Goal: Navigation & Orientation: Understand site structure

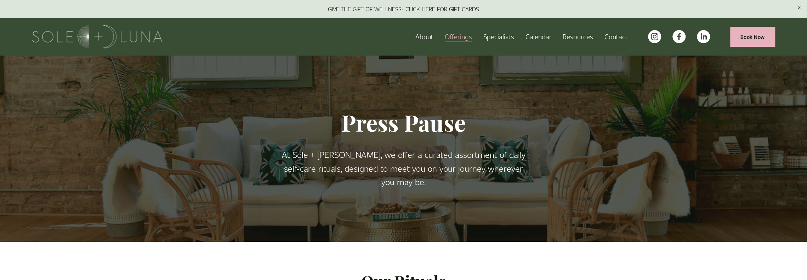
click at [70, 33] on img at bounding box center [97, 36] width 130 height 23
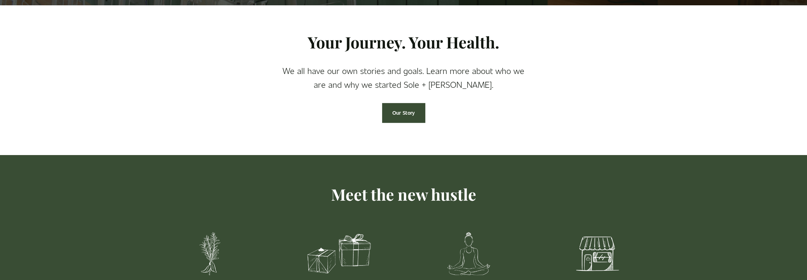
scroll to position [319, 0]
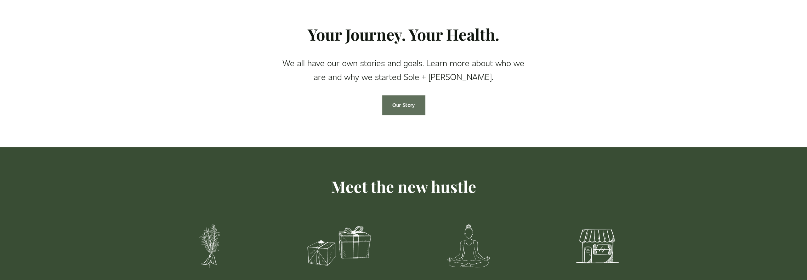
click at [394, 104] on link "Our Story" at bounding box center [403, 104] width 43 height 19
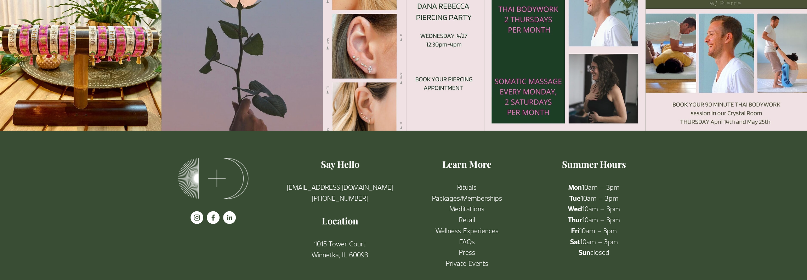
scroll to position [1522, 0]
